Goal: Transaction & Acquisition: Purchase product/service

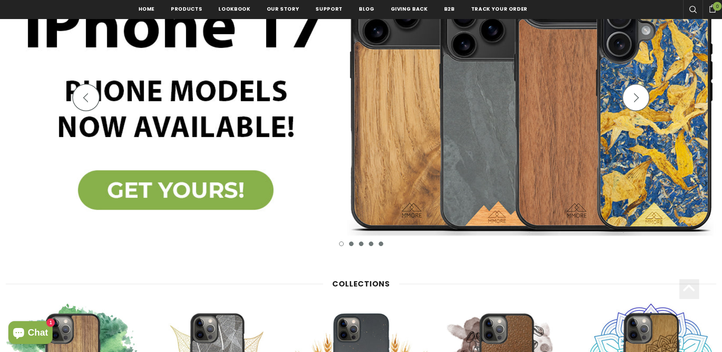
scroll to position [190, 0]
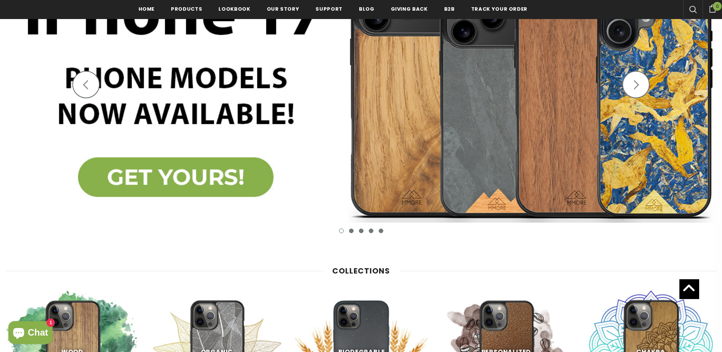
click at [350, 231] on button "2" at bounding box center [351, 230] width 5 height 5
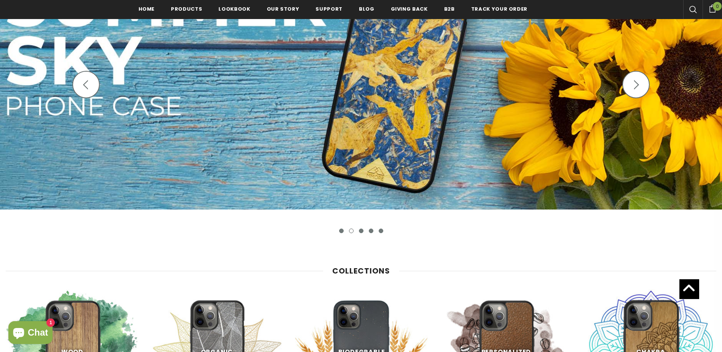
click at [379, 232] on button "5" at bounding box center [381, 230] width 5 height 5
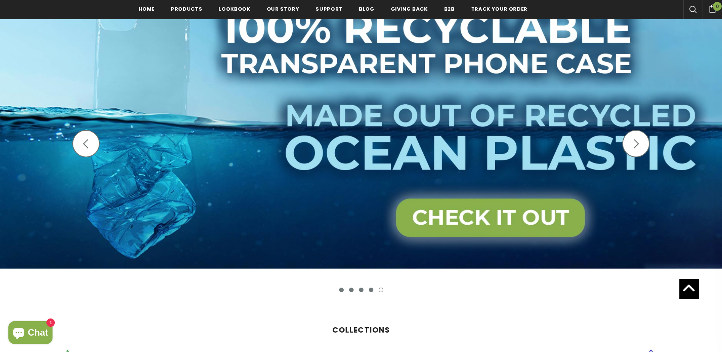
scroll to position [114, 0]
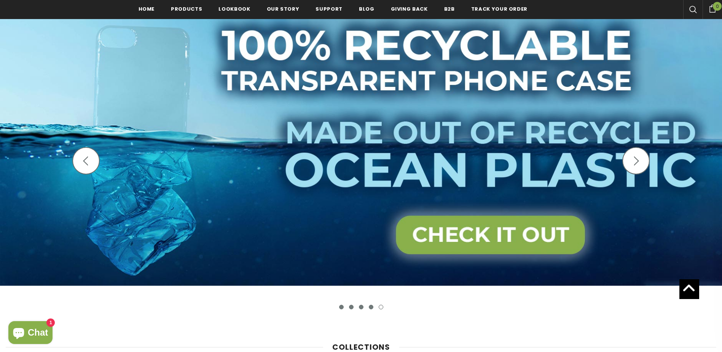
click at [371, 308] on button "4" at bounding box center [371, 306] width 5 height 5
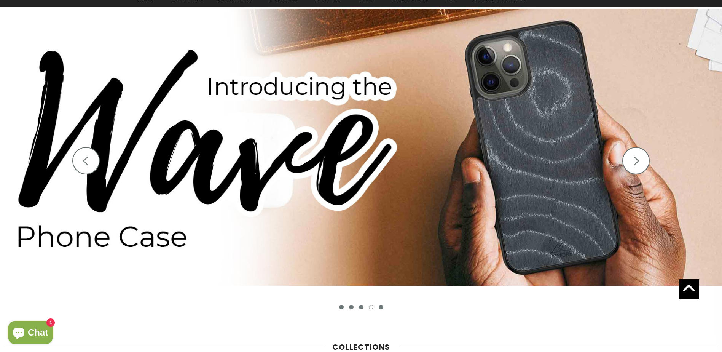
scroll to position [76, 0]
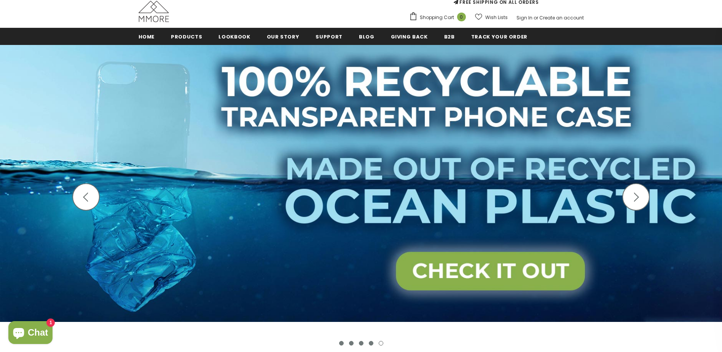
click at [342, 342] on button "1" at bounding box center [341, 343] width 5 height 5
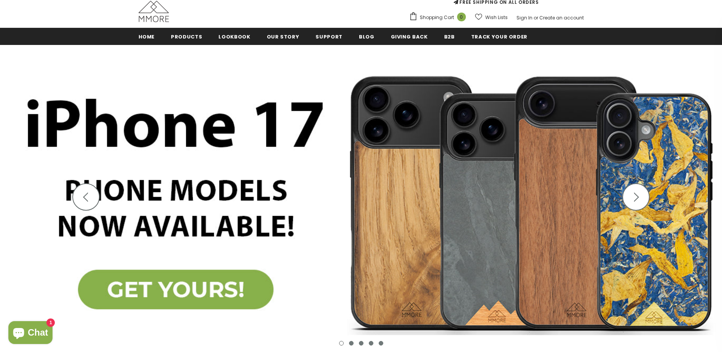
click at [223, 297] on img at bounding box center [361, 203] width 722 height 316
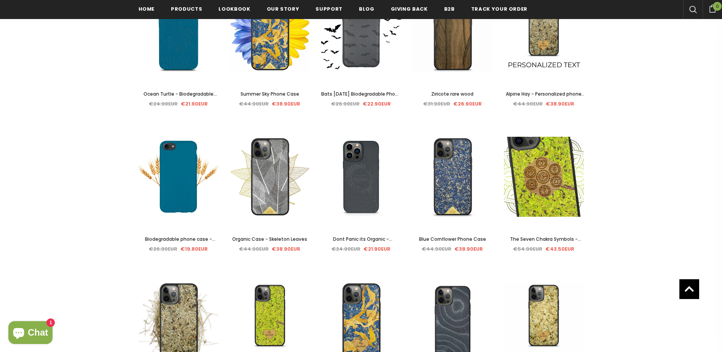
scroll to position [475, 0]
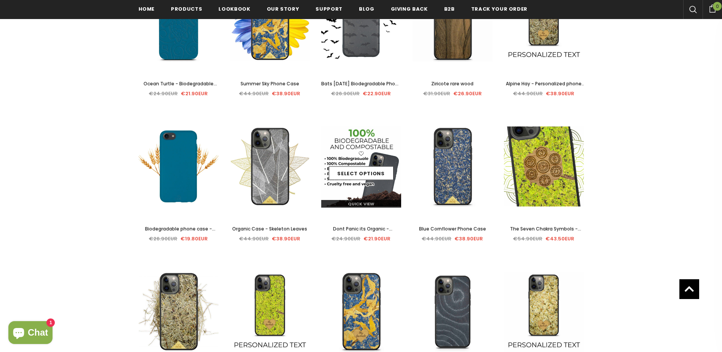
click at [366, 145] on img at bounding box center [361, 166] width 80 height 82
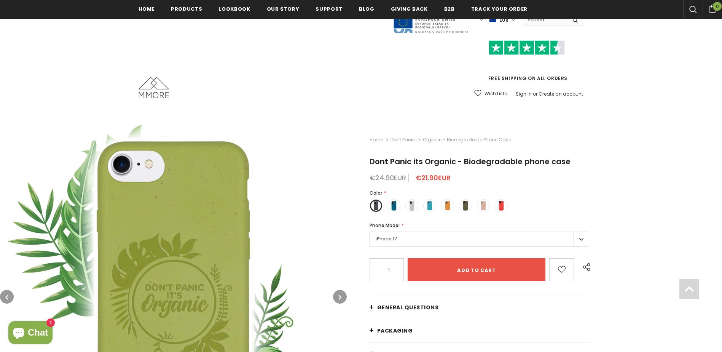
scroll to position [114, 0]
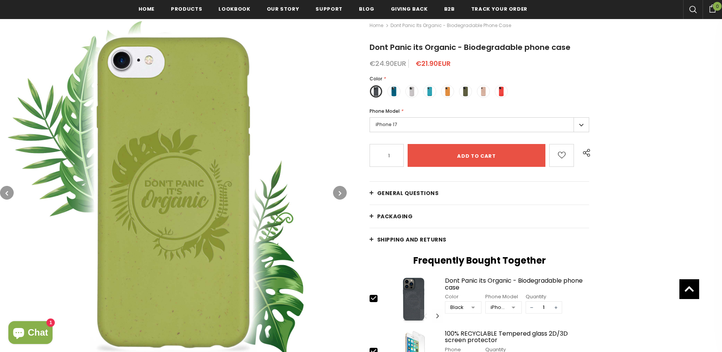
click at [339, 189] on icon "button" at bounding box center [340, 193] width 3 height 8
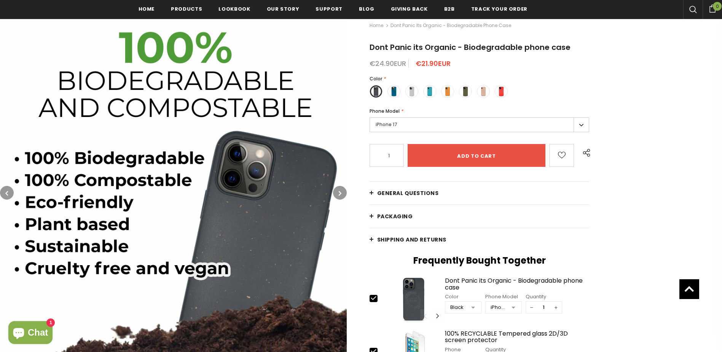
click at [339, 190] on icon "button" at bounding box center [340, 193] width 3 height 8
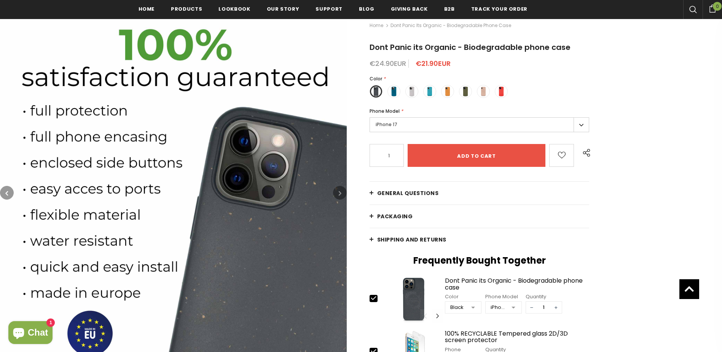
click at [339, 190] on icon "button" at bounding box center [340, 193] width 3 height 8
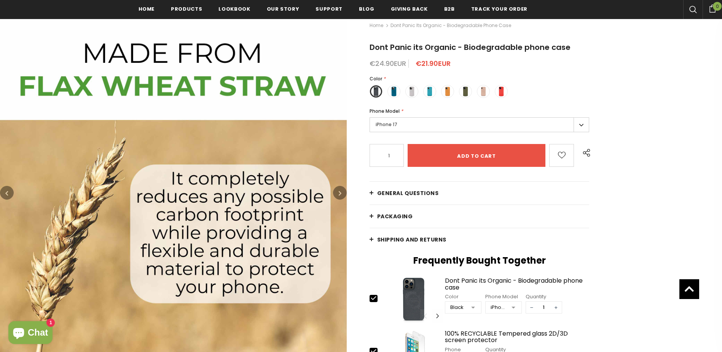
click at [339, 190] on icon "button" at bounding box center [340, 193] width 3 height 8
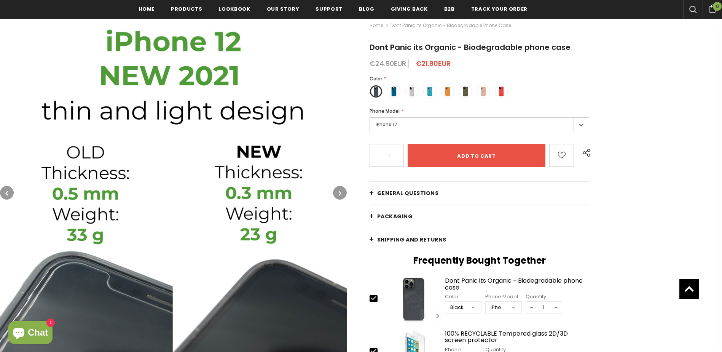
click at [340, 193] on icon "button" at bounding box center [340, 193] width 3 height 8
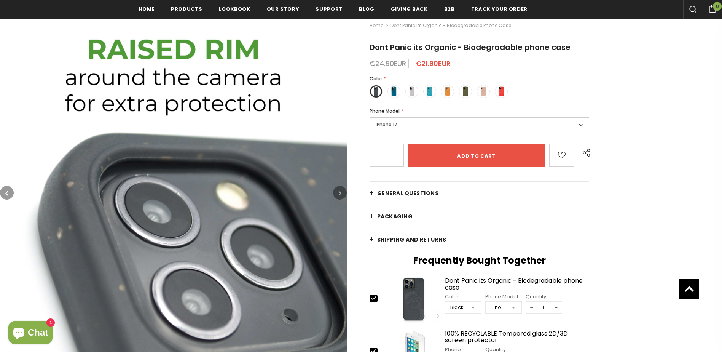
click at [339, 194] on icon "button" at bounding box center [340, 193] width 3 height 8
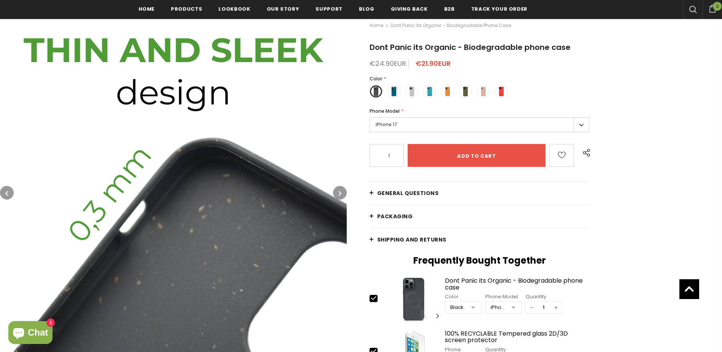
click at [339, 194] on icon "button" at bounding box center [340, 193] width 3 height 8
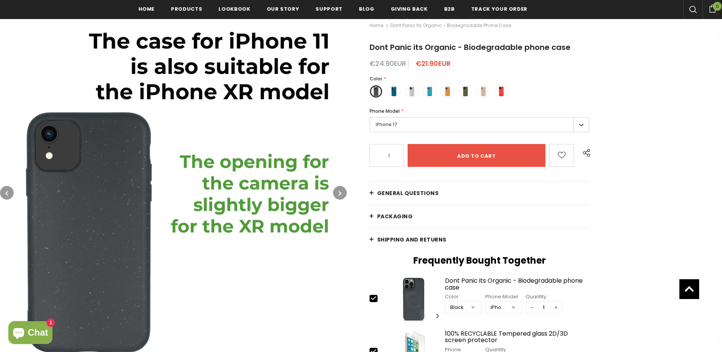
click at [336, 191] on button "button" at bounding box center [340, 193] width 14 height 14
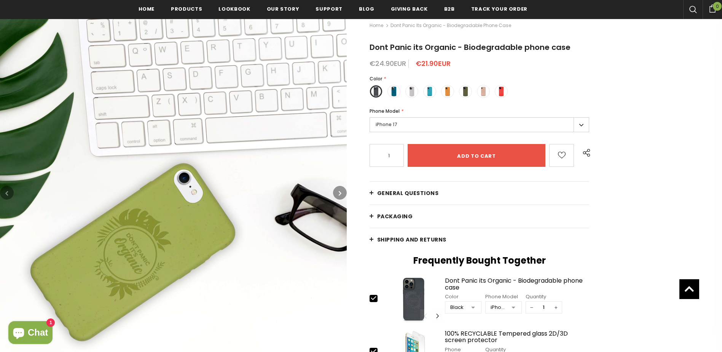
click at [336, 191] on button "button" at bounding box center [340, 193] width 14 height 14
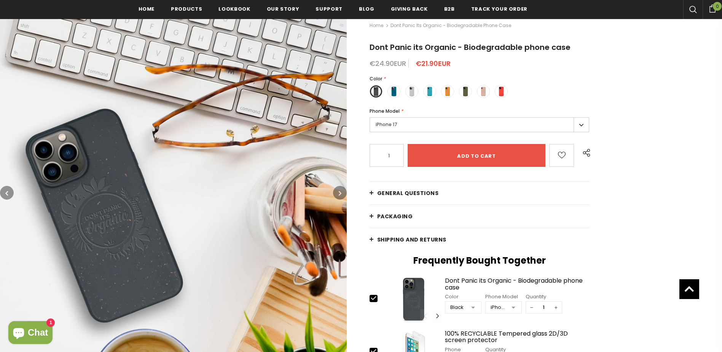
click at [336, 191] on button "button" at bounding box center [340, 193] width 14 height 14
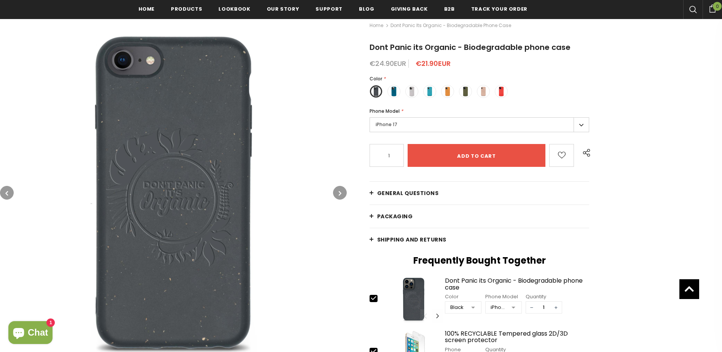
click at [336, 191] on button "button" at bounding box center [340, 193] width 14 height 14
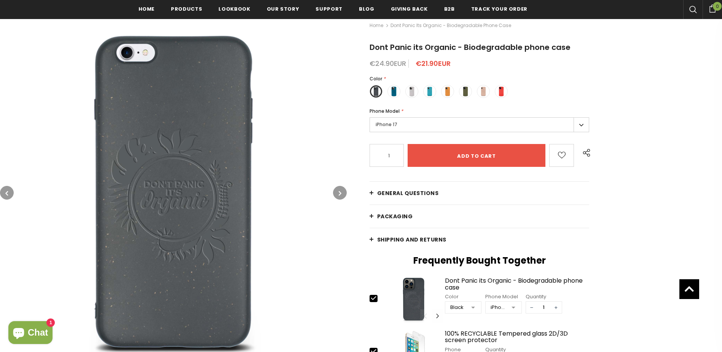
click at [336, 191] on button "button" at bounding box center [340, 193] width 14 height 14
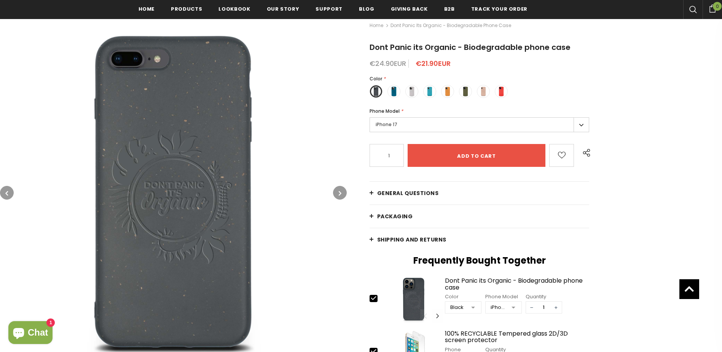
click at [336, 191] on button "button" at bounding box center [340, 193] width 14 height 14
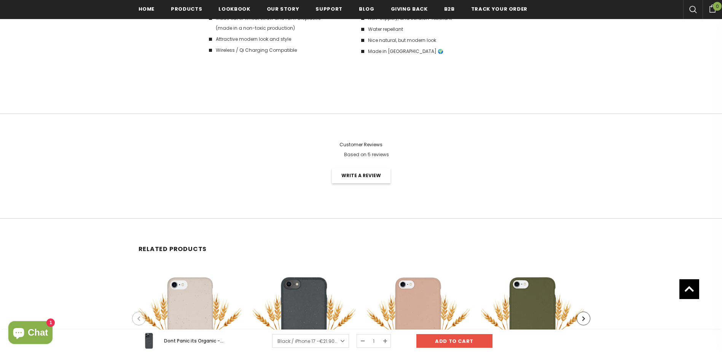
scroll to position [1560, 0]
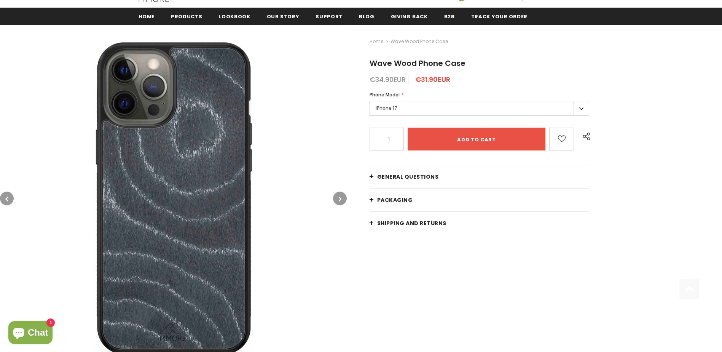
scroll to position [114, 0]
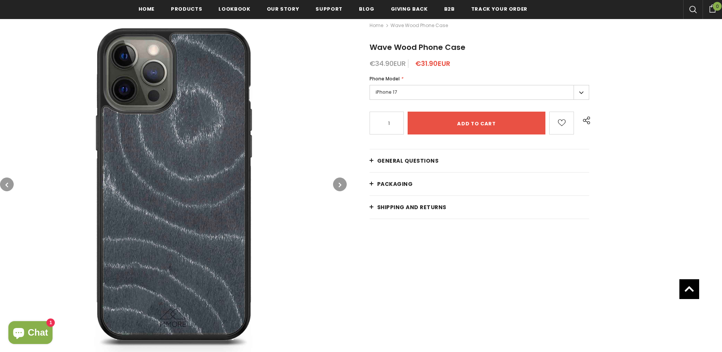
click at [341, 184] on icon "button" at bounding box center [340, 185] width 3 height 8
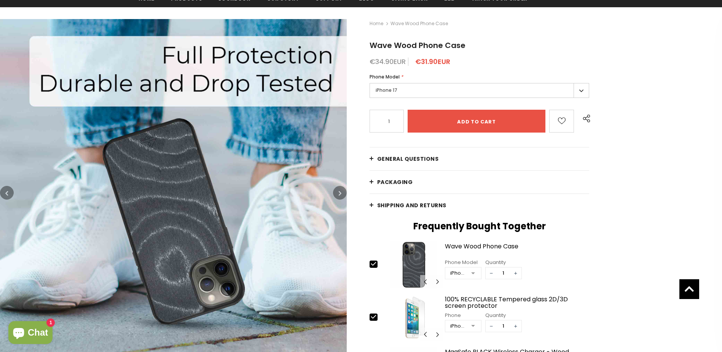
scroll to position [76, 0]
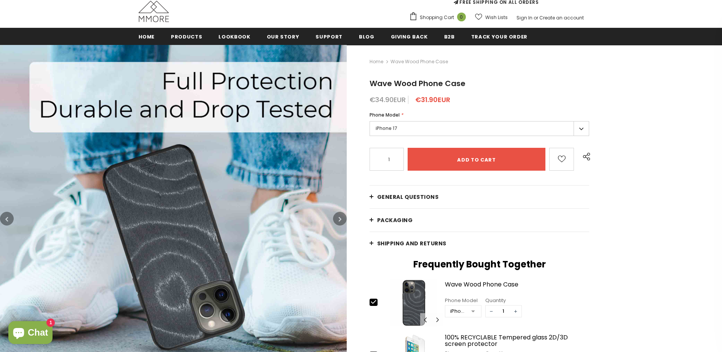
click at [338, 219] on button "button" at bounding box center [340, 219] width 14 height 14
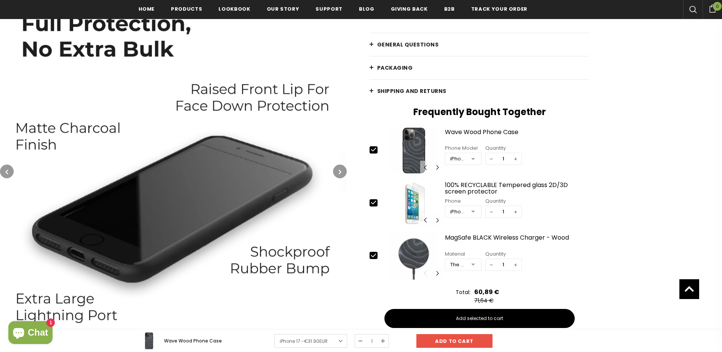
scroll to position [116, 0]
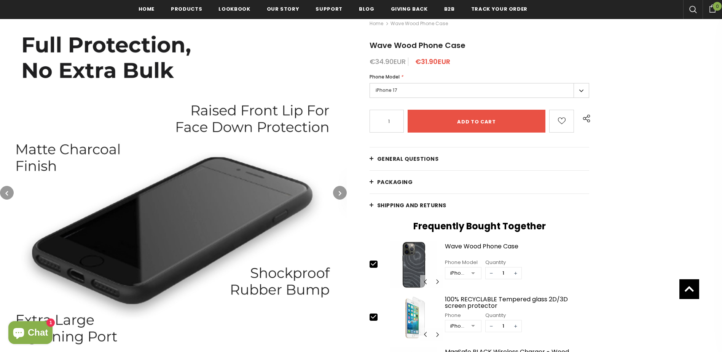
click at [338, 195] on button "button" at bounding box center [340, 193] width 14 height 14
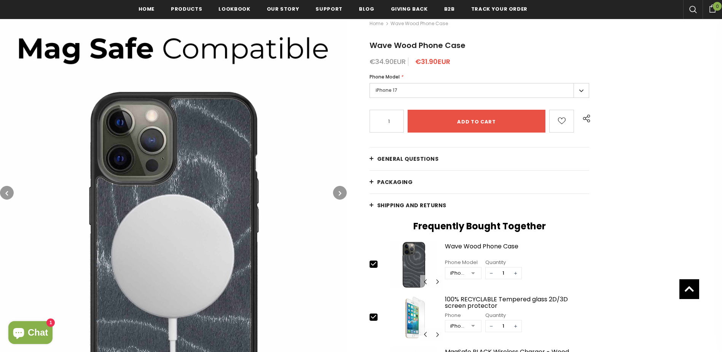
click at [341, 194] on icon "button" at bounding box center [340, 193] width 3 height 8
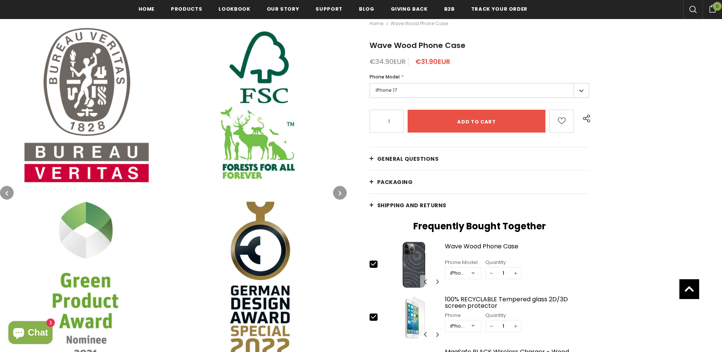
click at [341, 194] on icon "button" at bounding box center [340, 193] width 3 height 8
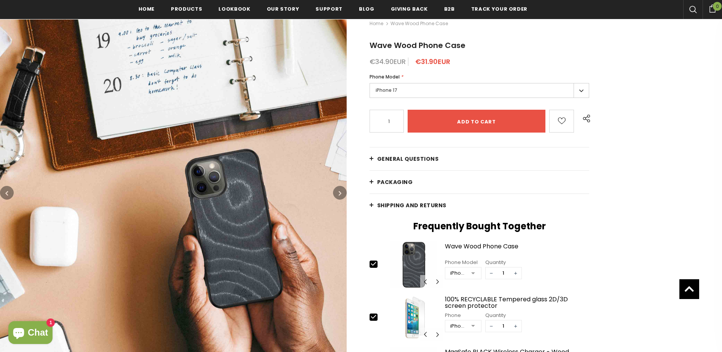
click at [341, 194] on icon "button" at bounding box center [340, 193] width 3 height 8
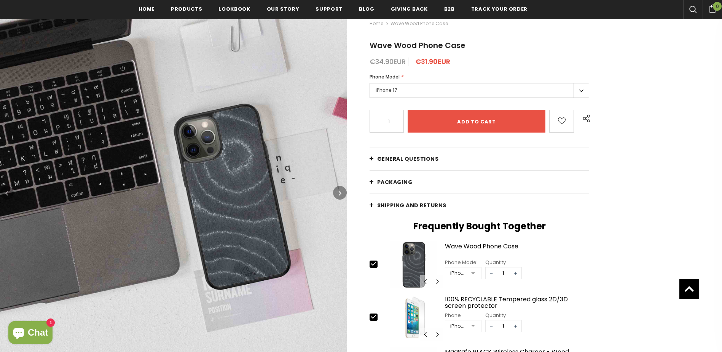
click at [341, 194] on icon "button" at bounding box center [340, 193] width 3 height 8
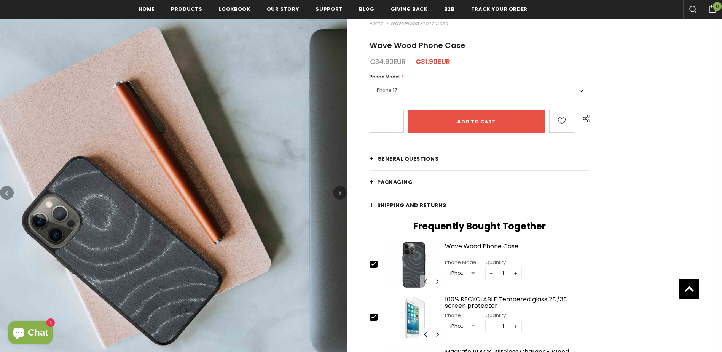
click at [341, 194] on icon "button" at bounding box center [340, 193] width 3 height 8
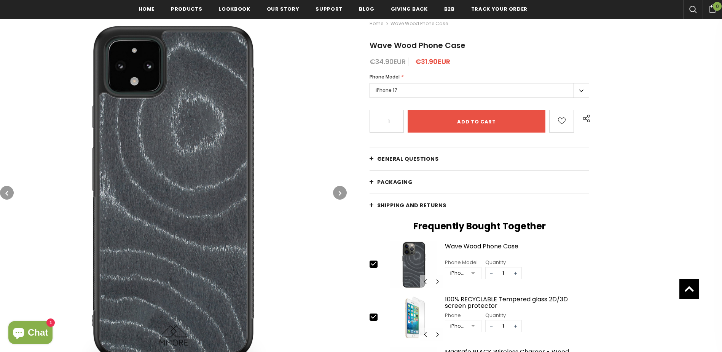
click at [341, 194] on icon "button" at bounding box center [340, 193] width 3 height 8
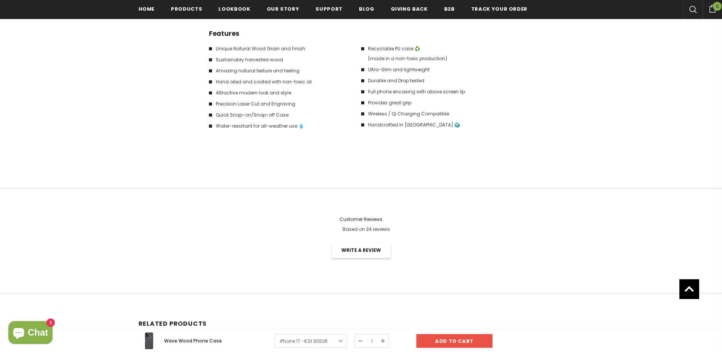
scroll to position [1334, 0]
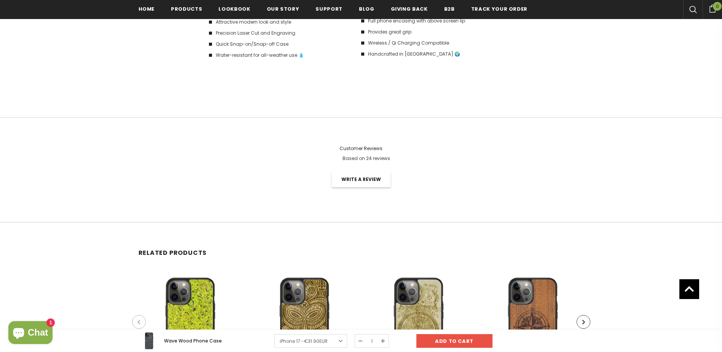
click at [370, 151] on span "Customer Reviews" at bounding box center [360, 148] width 43 height 6
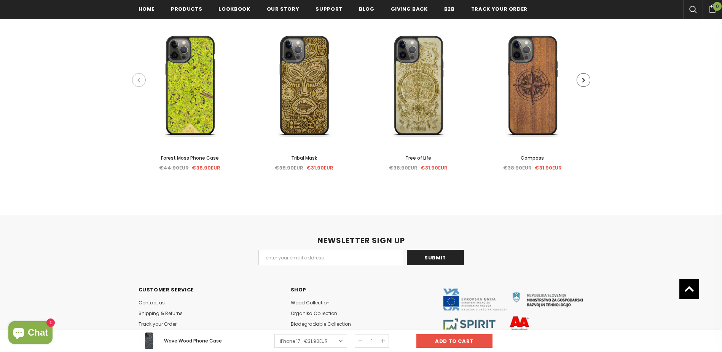
scroll to position [1562, 0]
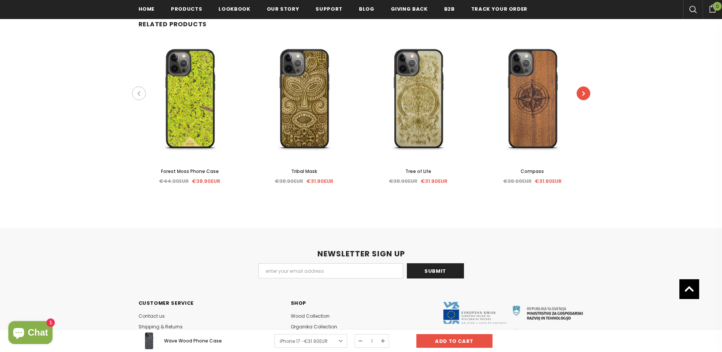
click at [585, 92] on icon "button" at bounding box center [583, 93] width 3 height 8
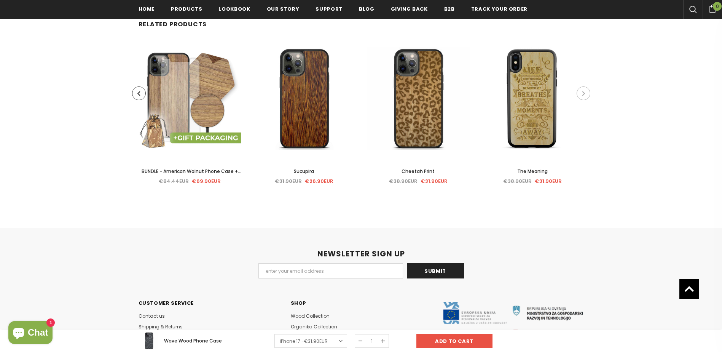
click at [585, 92] on icon "button" at bounding box center [583, 93] width 3 height 8
click at [134, 94] on button "button" at bounding box center [139, 93] width 14 height 14
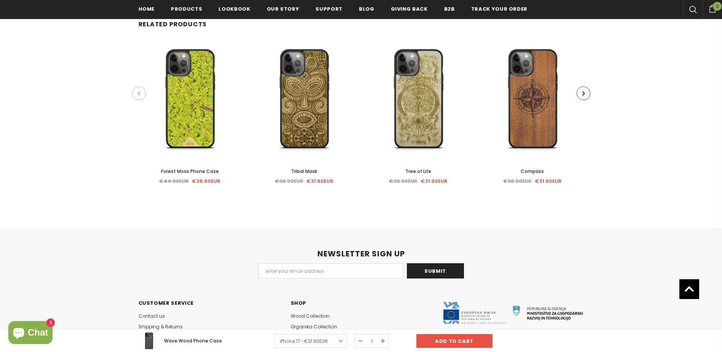
click at [135, 93] on button "button" at bounding box center [139, 93] width 14 height 14
click at [139, 92] on icon "button" at bounding box center [138, 93] width 3 height 8
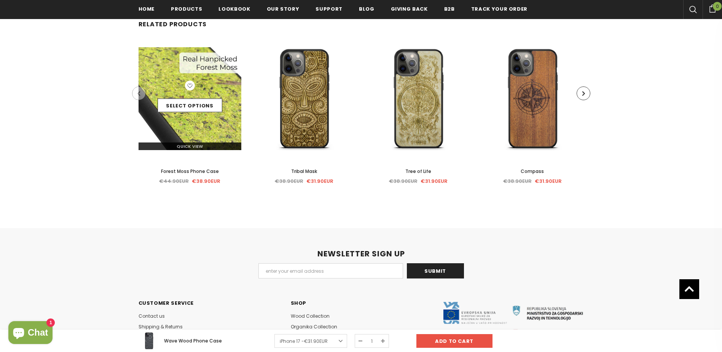
click at [224, 128] on img at bounding box center [190, 98] width 103 height 103
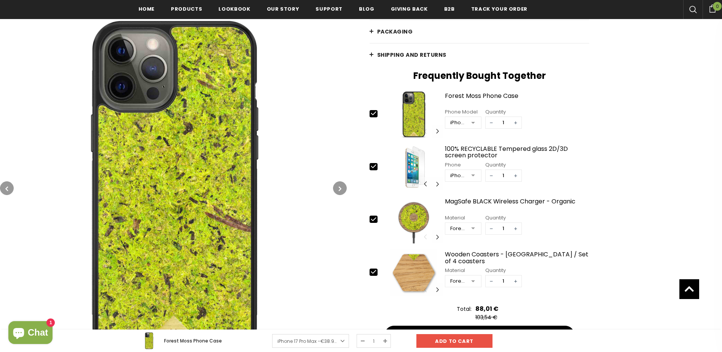
scroll to position [38, 0]
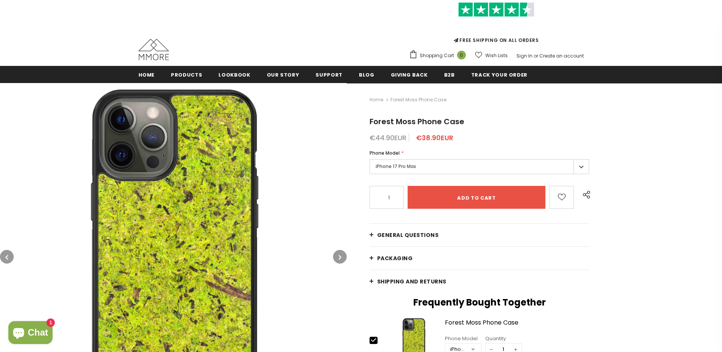
click at [338, 258] on button "button" at bounding box center [340, 257] width 14 height 14
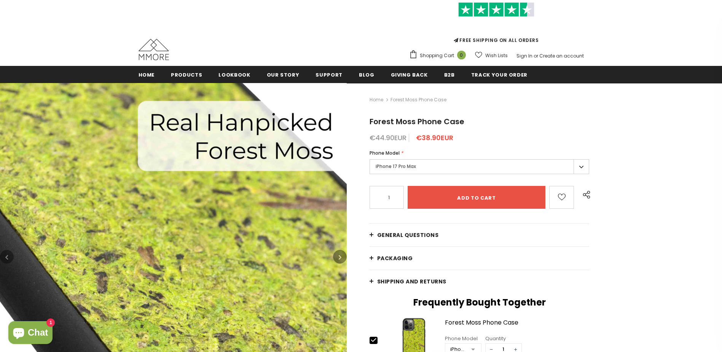
click at [339, 258] on icon "button" at bounding box center [340, 257] width 3 height 8
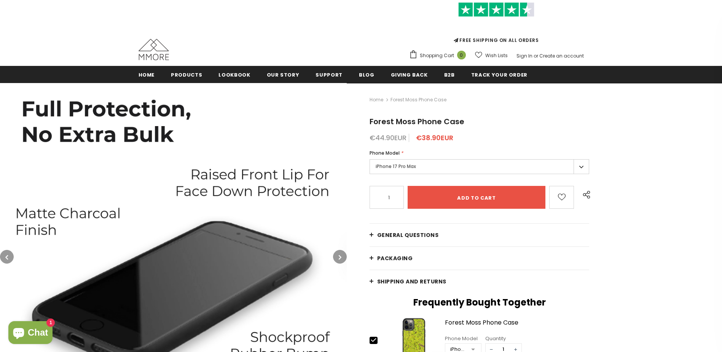
click at [339, 258] on icon "button" at bounding box center [340, 257] width 3 height 8
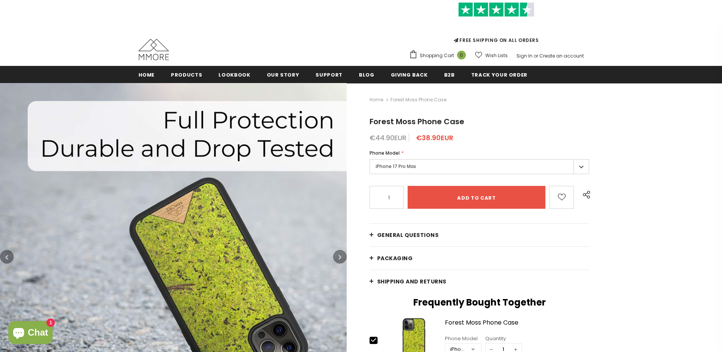
click at [339, 258] on icon "button" at bounding box center [340, 257] width 3 height 8
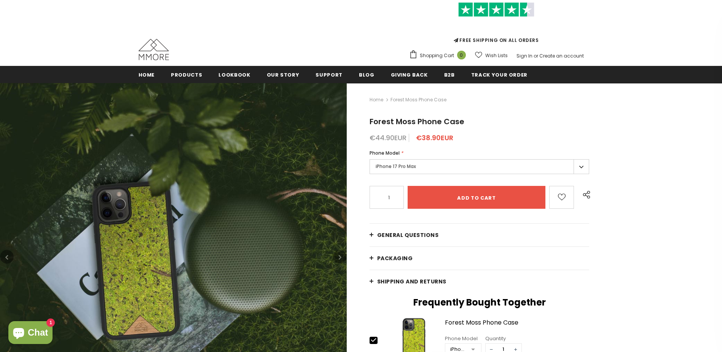
click at [339, 258] on icon "button" at bounding box center [340, 257] width 3 height 8
